Goal: Find specific page/section: Find specific page/section

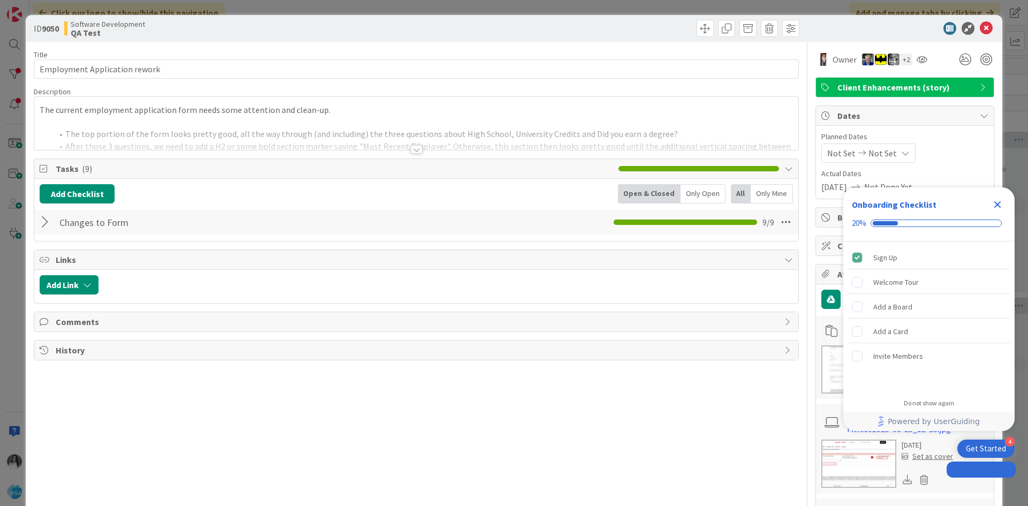
click at [993, 206] on icon "Close Checklist" at bounding box center [997, 204] width 13 height 13
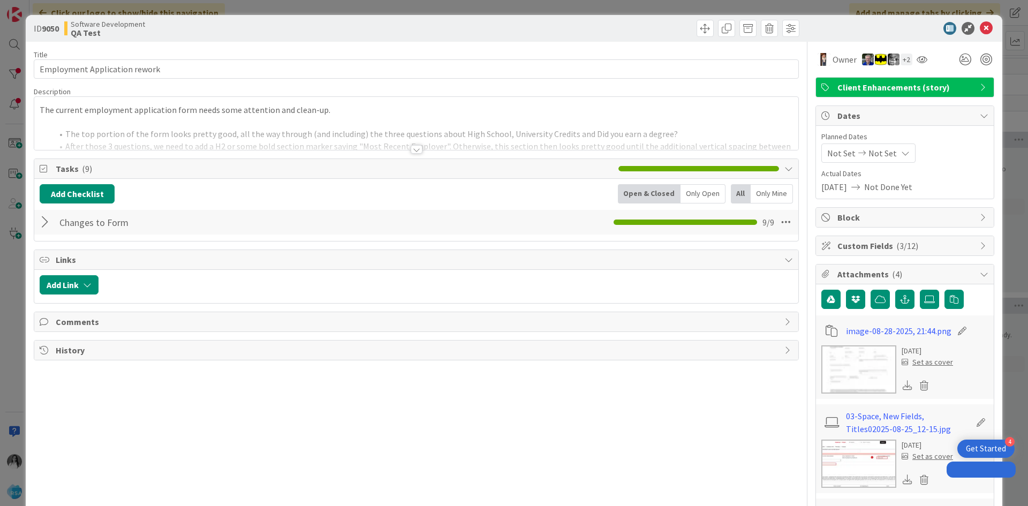
click at [4, 58] on div "ID 9050 Software Development QA Test Title 29 / 128 Employment Application rewo…" at bounding box center [514, 253] width 1028 height 506
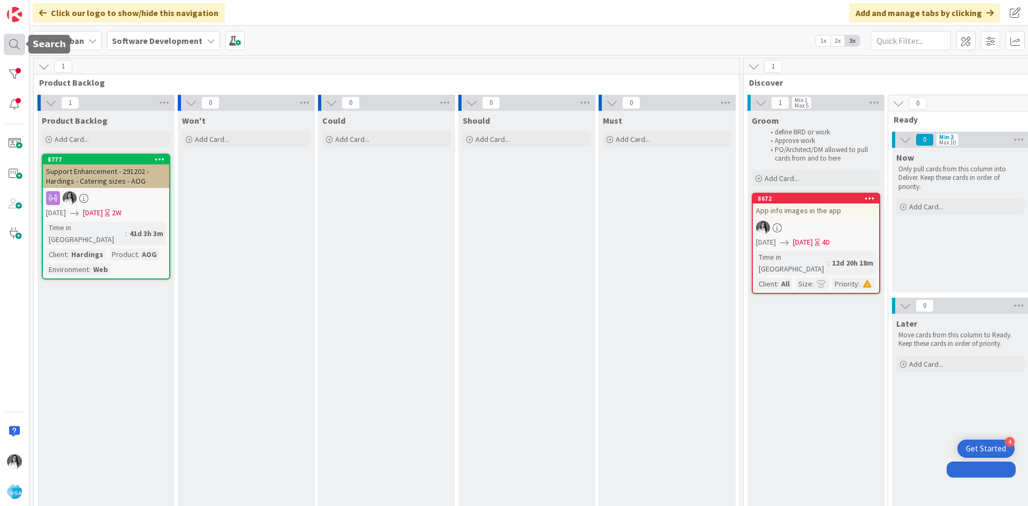
click at [10, 44] on div at bounding box center [14, 44] width 21 height 21
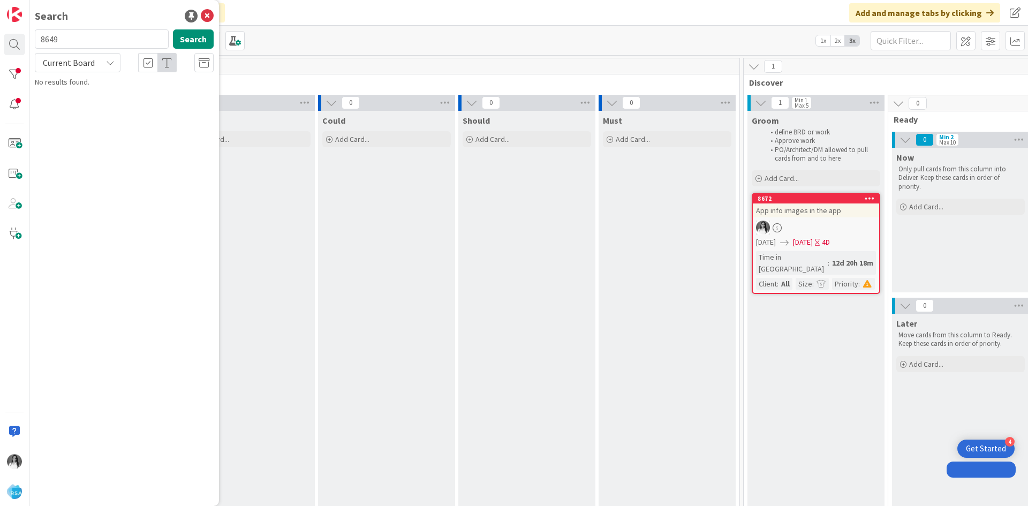
type input "8649"
click at [106, 87] on b "Software Development ›" at bounding box center [86, 84] width 73 height 8
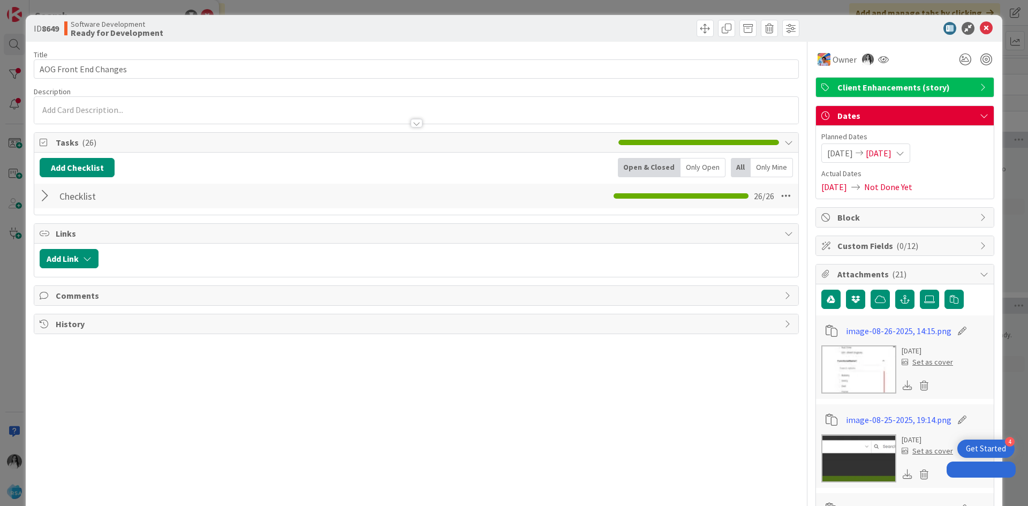
click at [46, 200] on div at bounding box center [47, 195] width 14 height 19
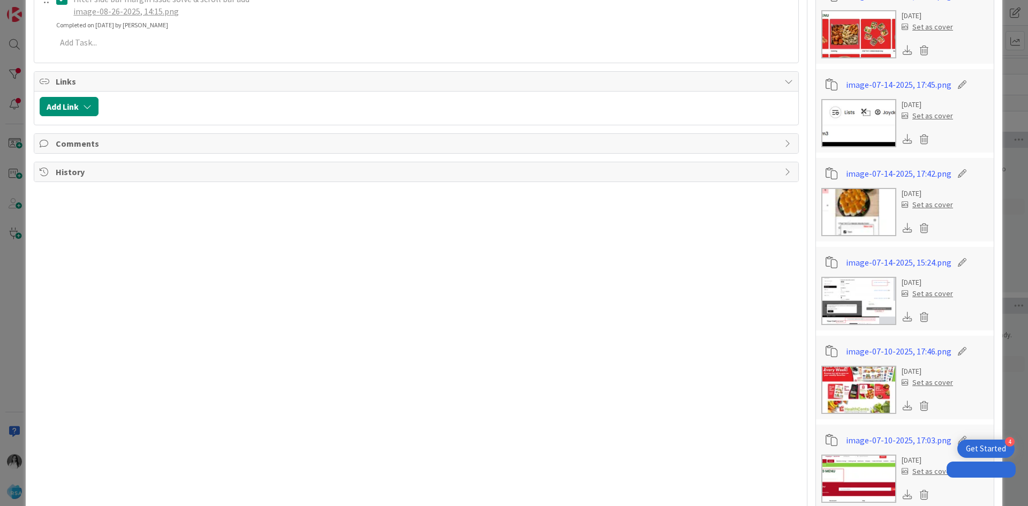
scroll to position [1124, 0]
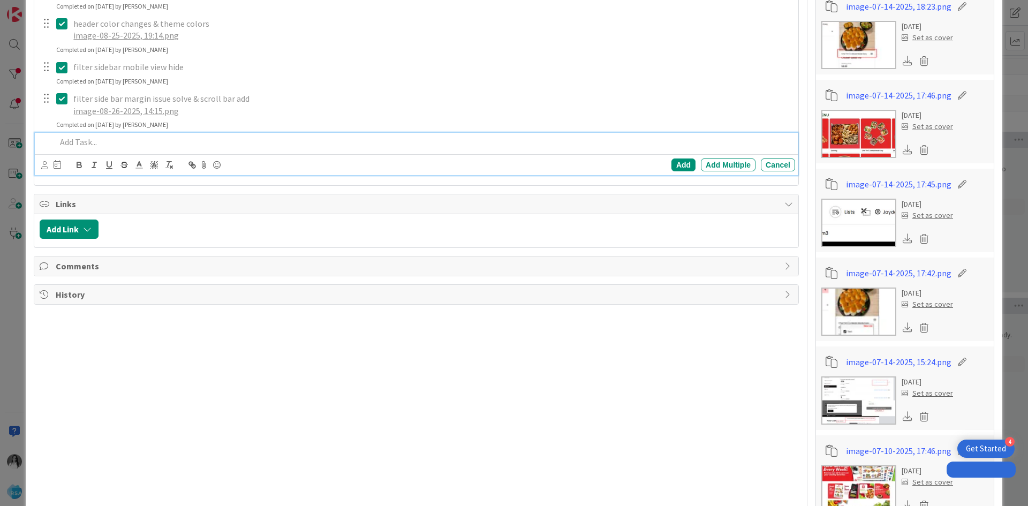
click at [116, 144] on p at bounding box center [423, 142] width 734 height 12
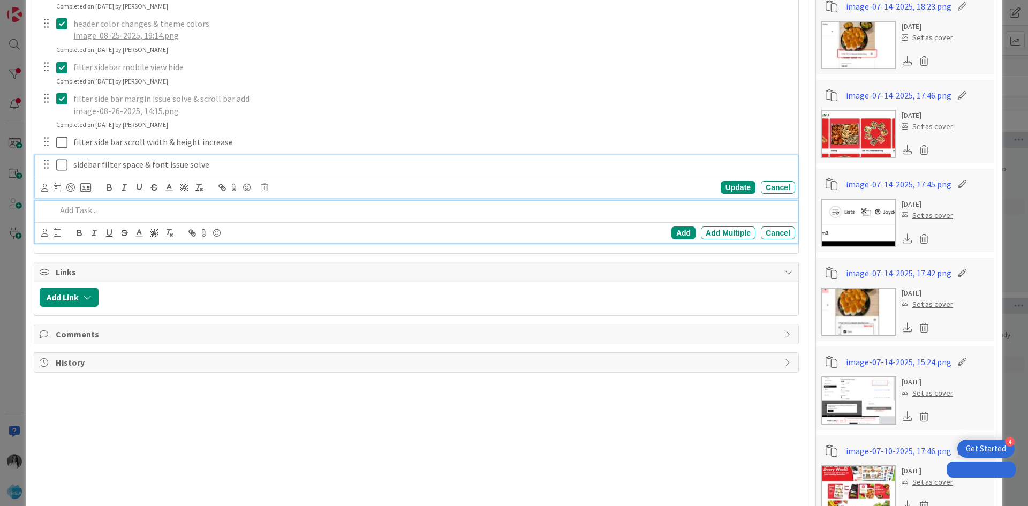
click at [63, 168] on icon at bounding box center [64, 164] width 16 height 13
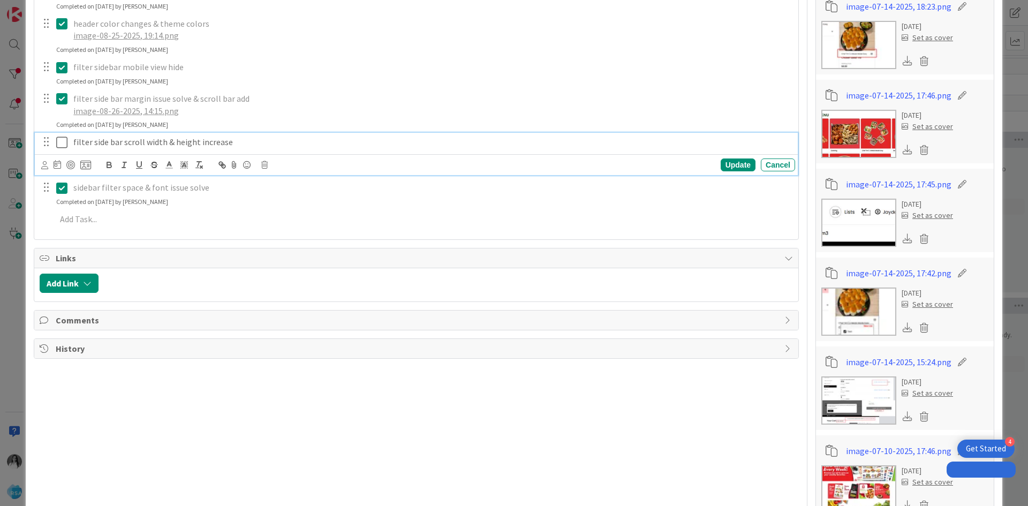
click at [67, 142] on icon at bounding box center [64, 142] width 16 height 13
